Goal: Go to known website: Access a specific website the user already knows

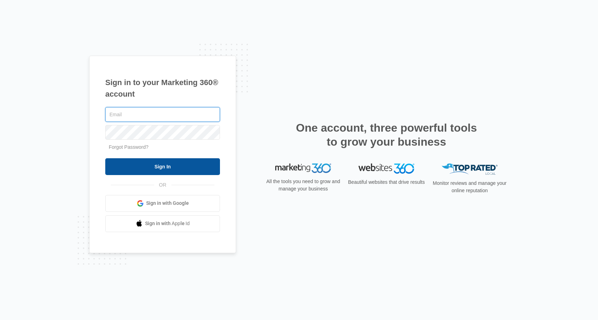
type input "patrick.harral@madwire.com"
click at [165, 166] on input "Sign In" at bounding box center [162, 166] width 115 height 17
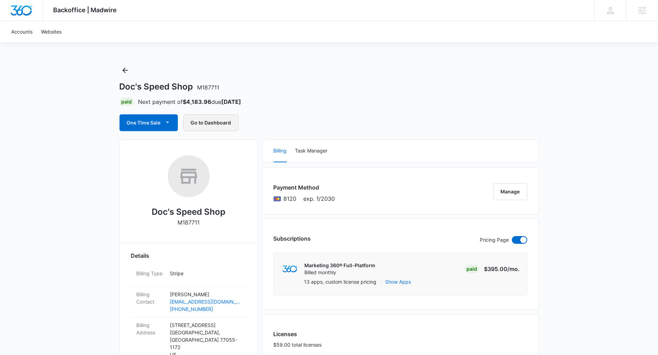
click at [220, 121] on button "Go to Dashboard" at bounding box center [211, 122] width 55 height 17
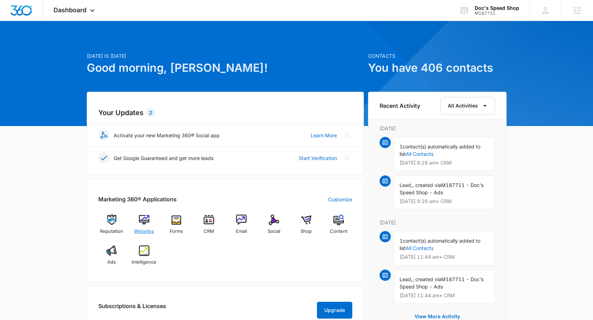
click at [145, 229] on span "Websites" at bounding box center [144, 231] width 20 height 7
